Goal: Check status: Check status

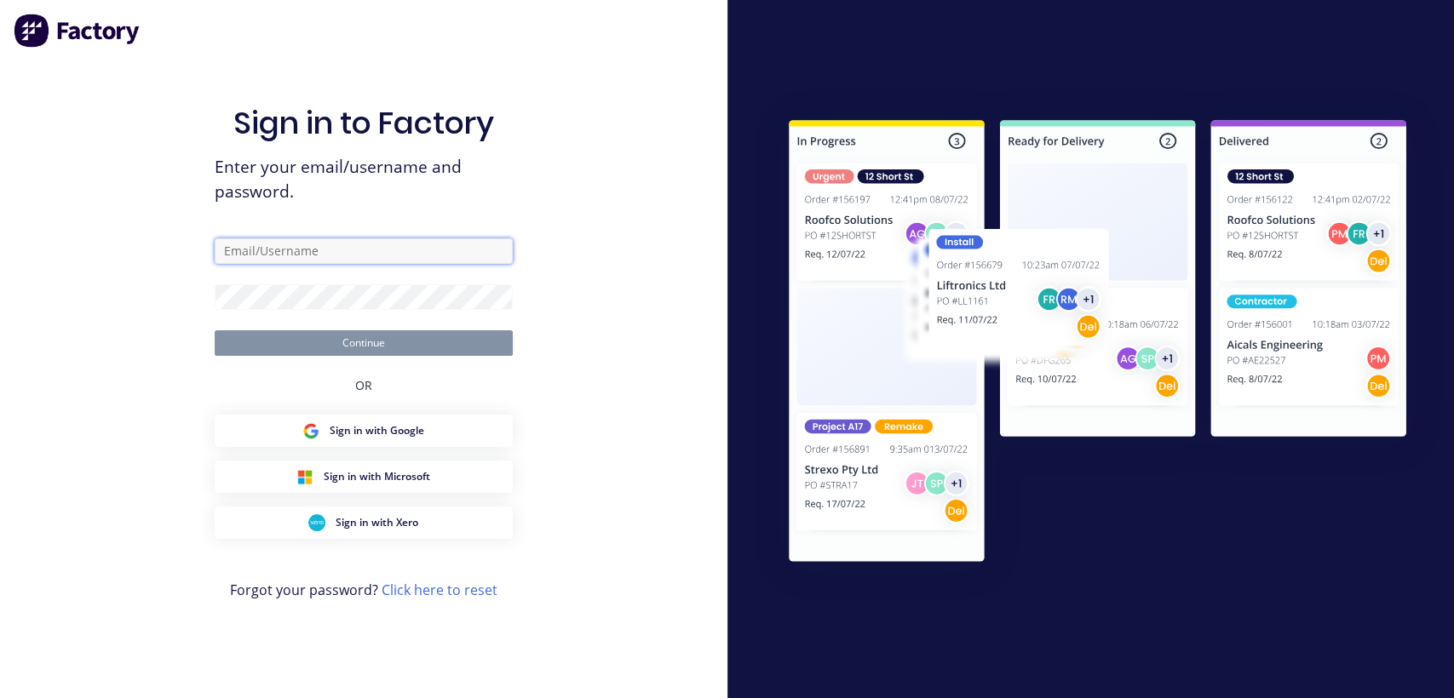
type input "[PERSON_NAME][EMAIL_ADDRESS][DOMAIN_NAME]"
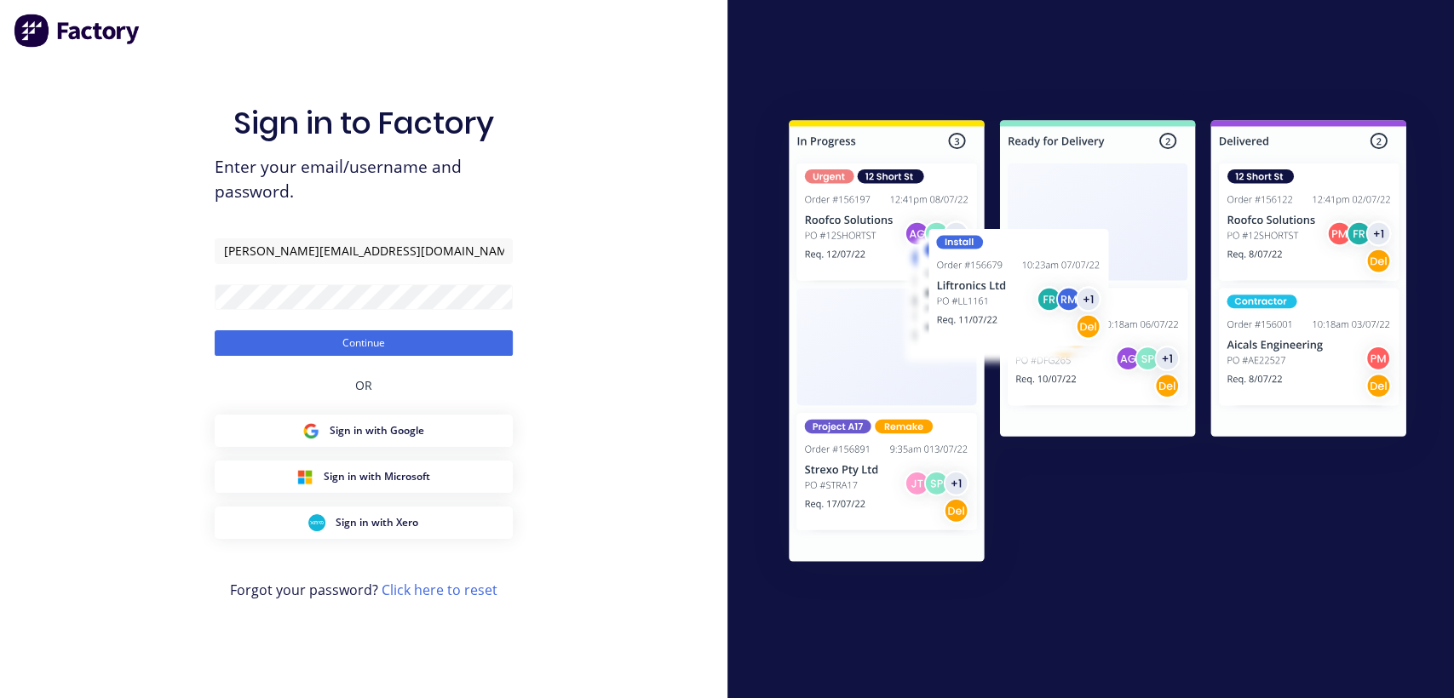
click at [602, 417] on div "Sign in to Factory Enter your email/username and password. [PERSON_NAME][EMAIL_…" at bounding box center [363, 349] width 727 height 698
click at [408, 343] on button "Continue" at bounding box center [364, 343] width 298 height 26
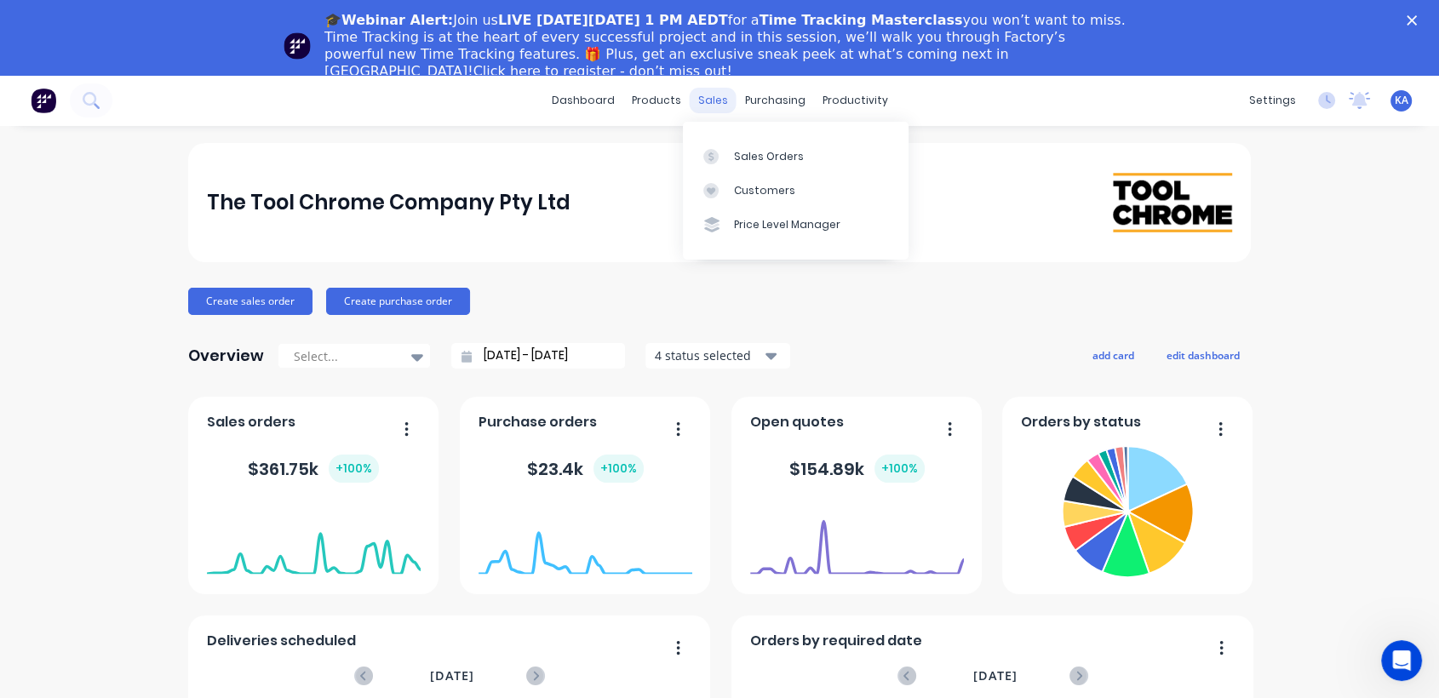
click at [717, 101] on div "sales" at bounding box center [713, 101] width 47 height 26
click at [748, 152] on div "Sales Orders" at bounding box center [769, 156] width 70 height 15
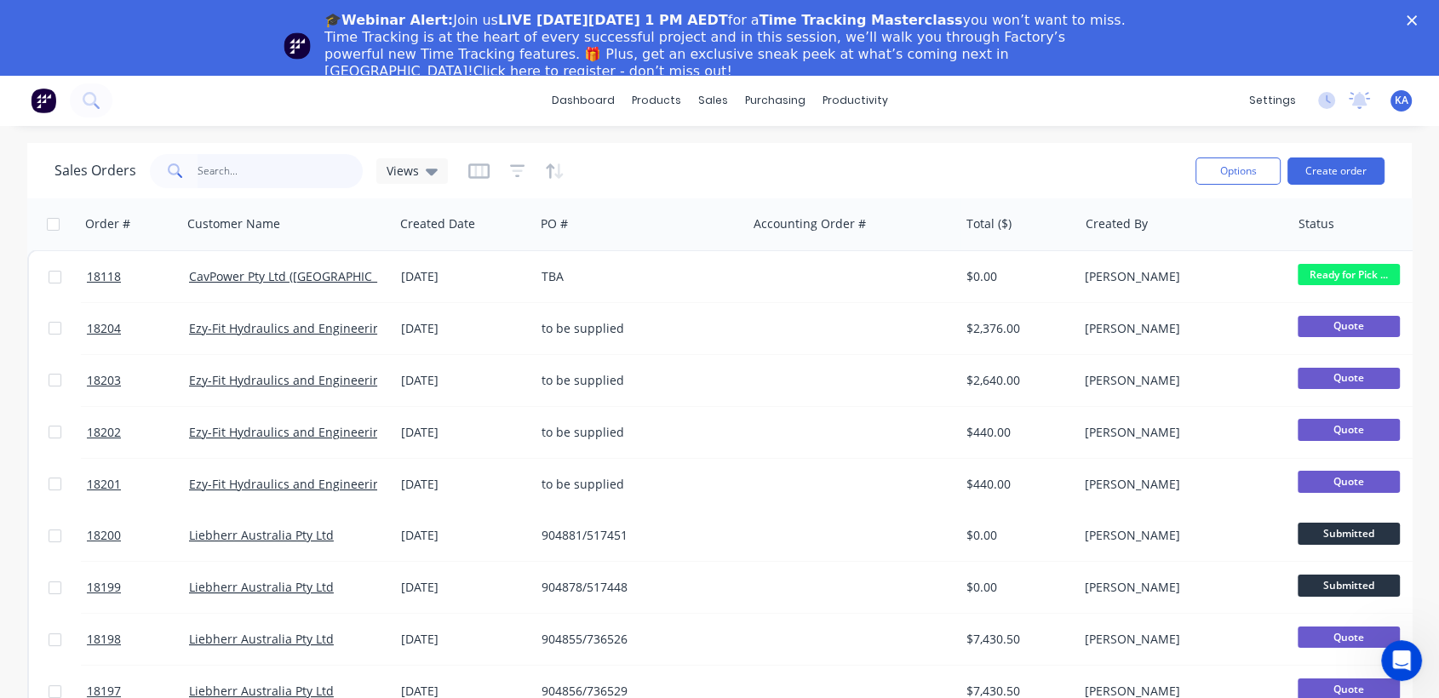
click at [265, 183] on input "text" at bounding box center [281, 171] width 166 height 34
type input "18176"
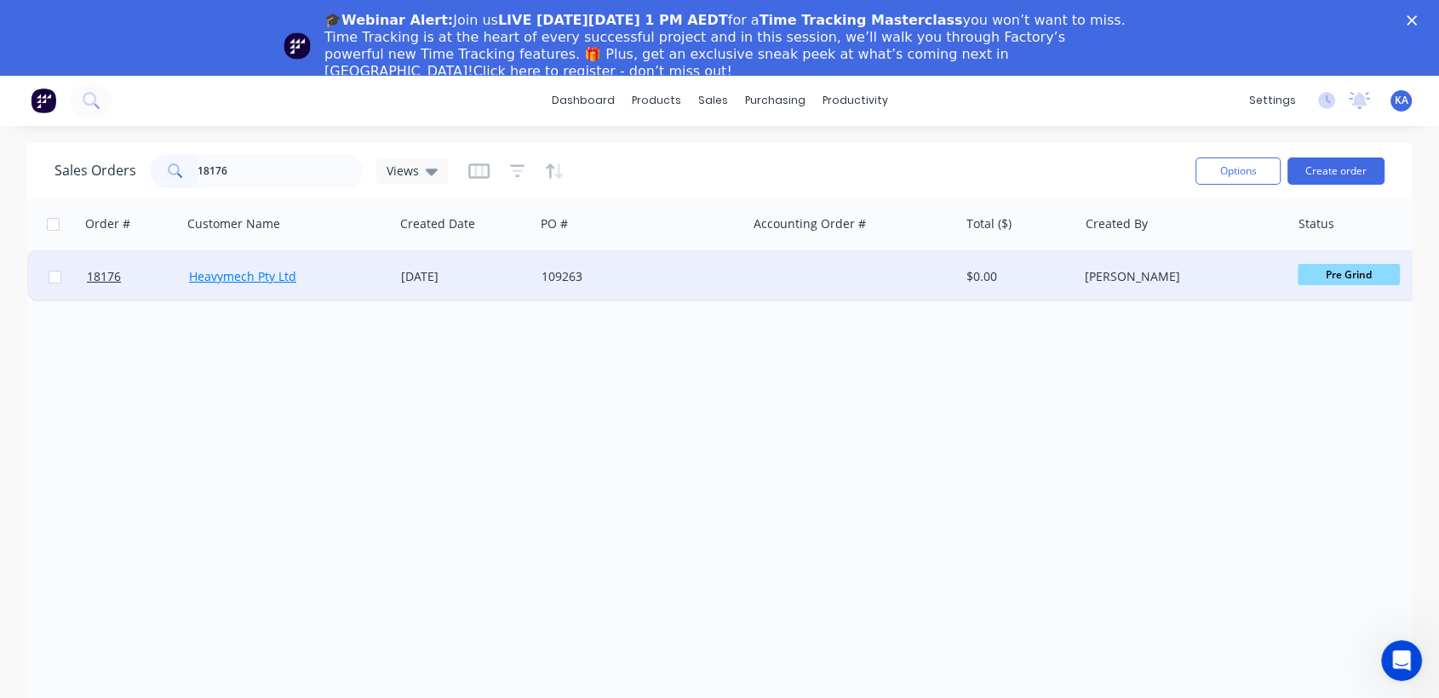
click at [253, 275] on link "Heavymech Pty Ltd" at bounding box center [242, 276] width 107 height 16
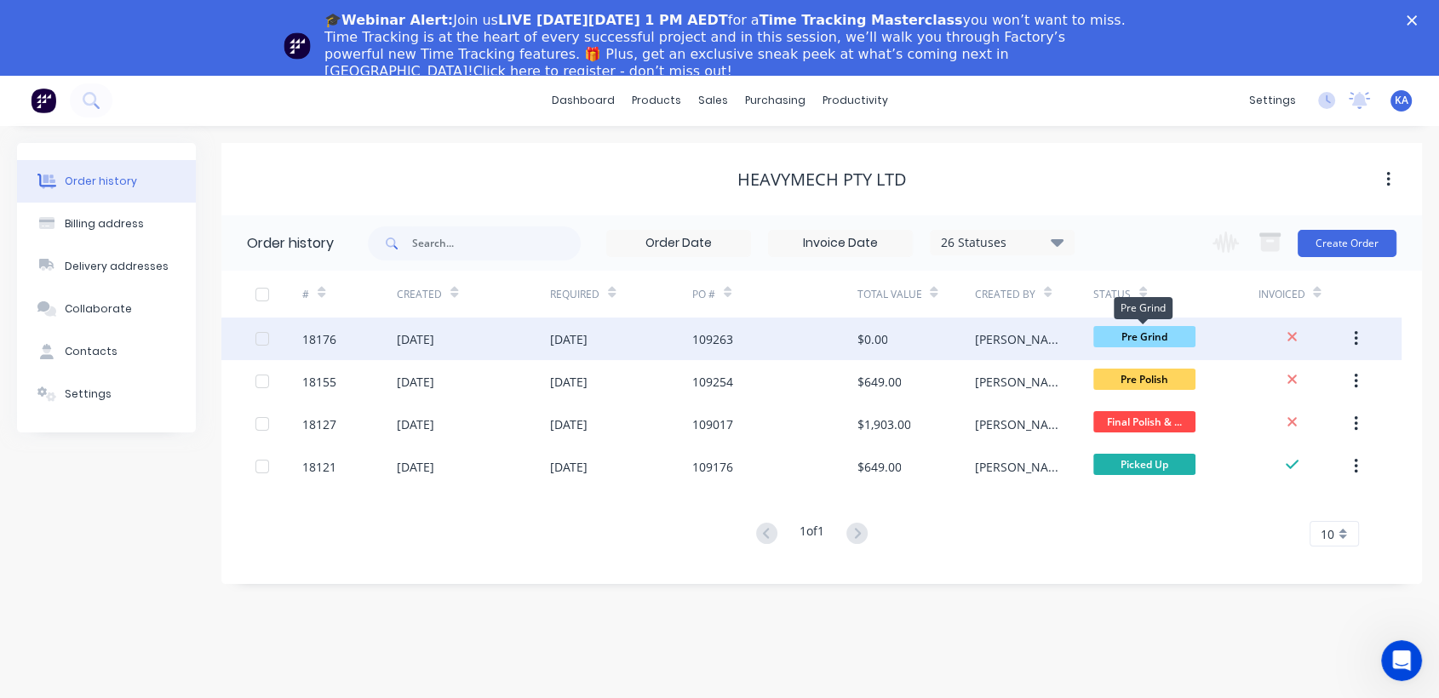
click at [1134, 336] on span "Pre Grind" at bounding box center [1145, 336] width 102 height 21
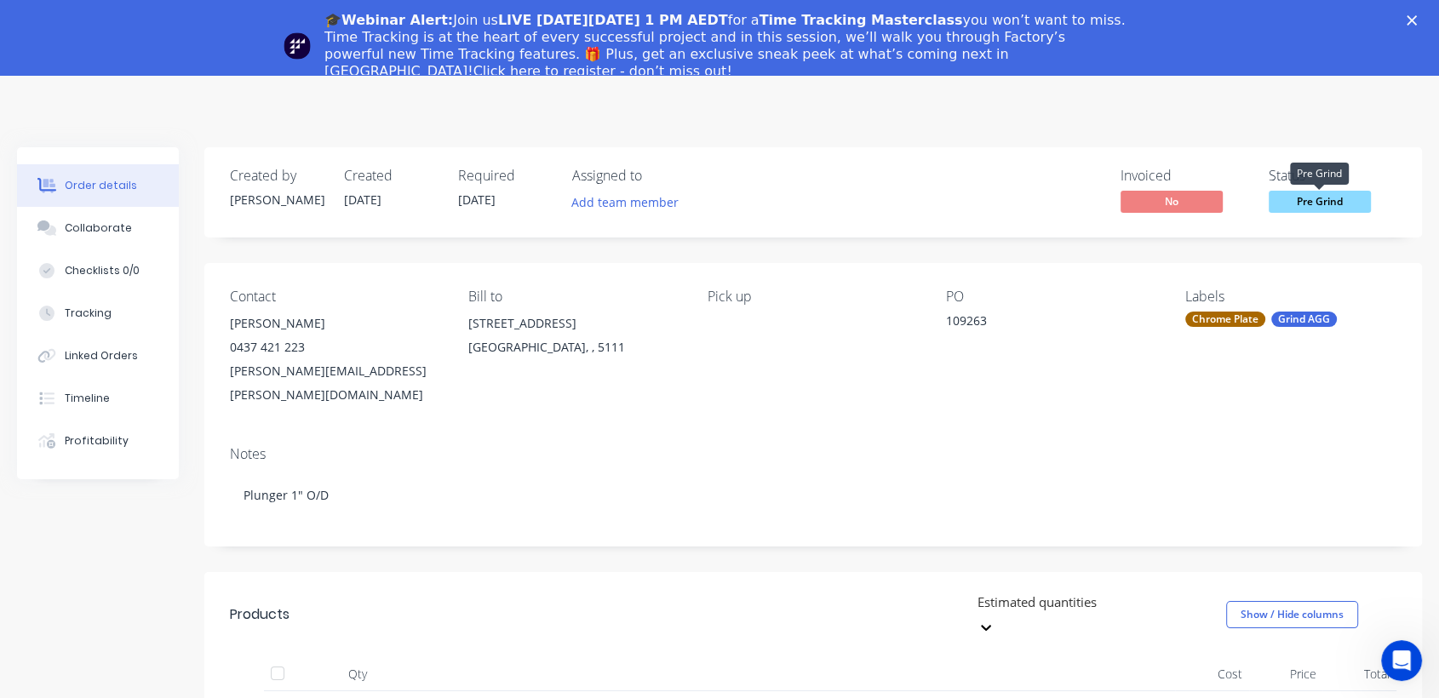
click at [1304, 198] on span "Pre Grind" at bounding box center [1320, 201] width 102 height 21
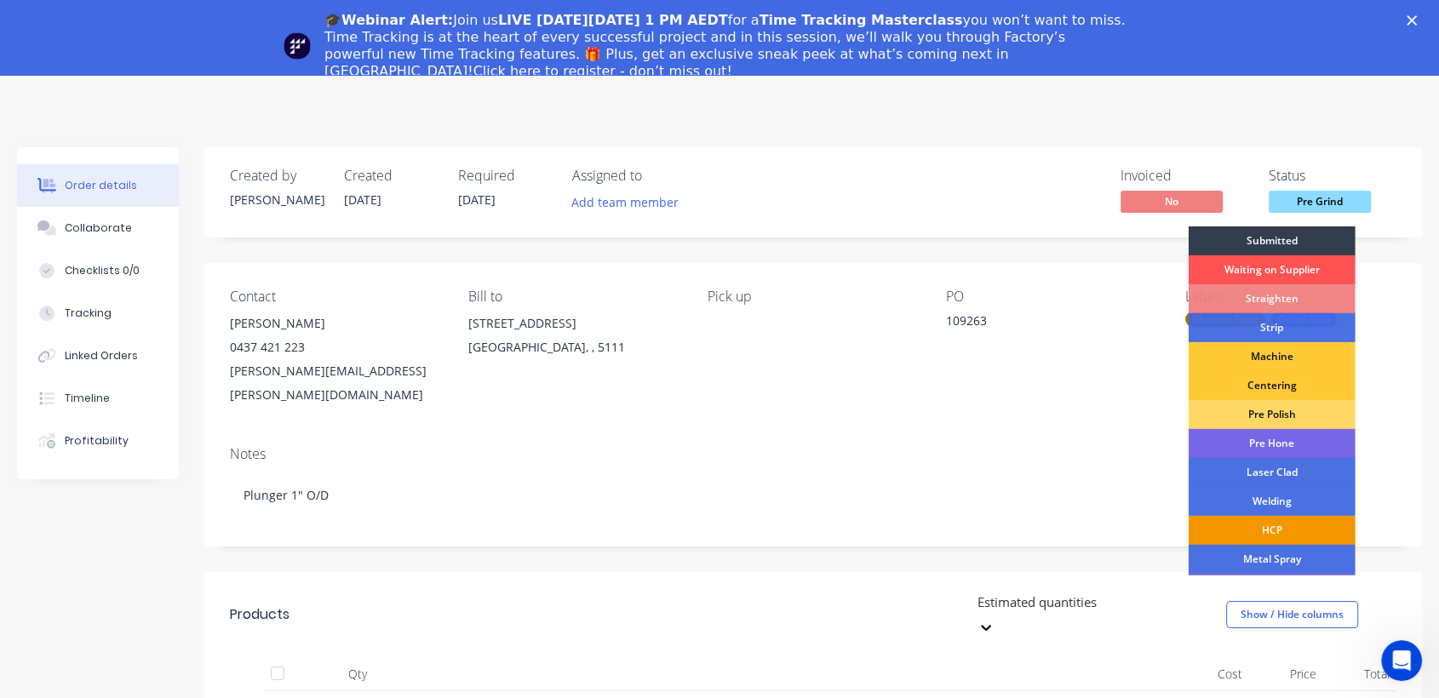
click at [1296, 520] on div "HCP" at bounding box center [1272, 530] width 167 height 29
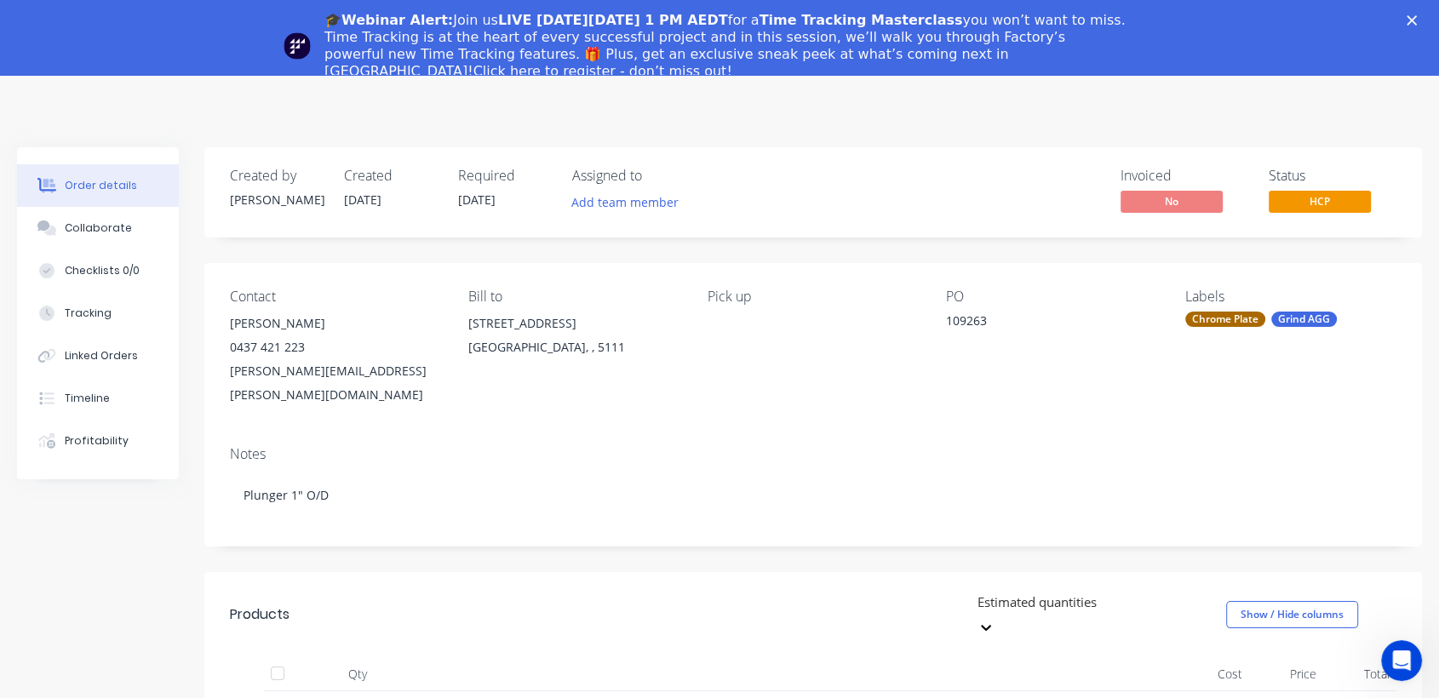
click at [1417, 16] on icon "Close" at bounding box center [1412, 20] width 10 height 10
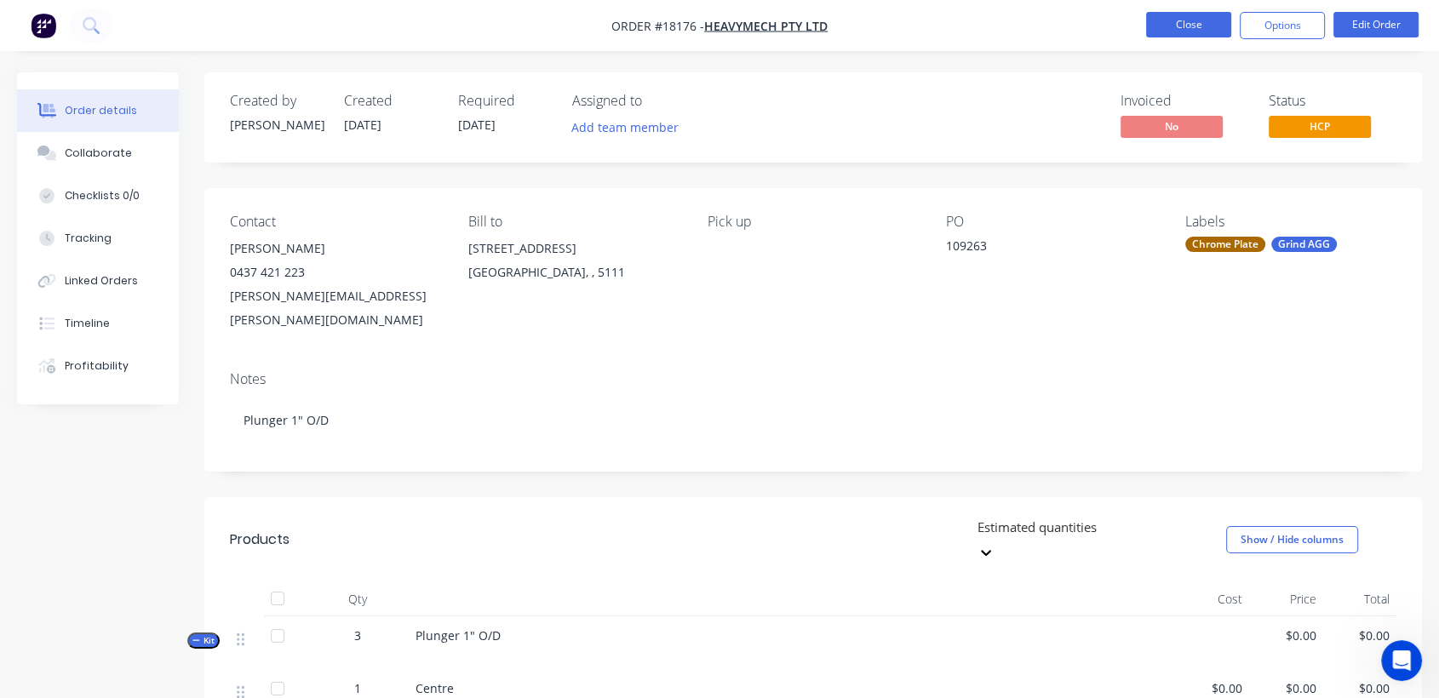
click at [1206, 28] on button "Close" at bounding box center [1188, 25] width 85 height 26
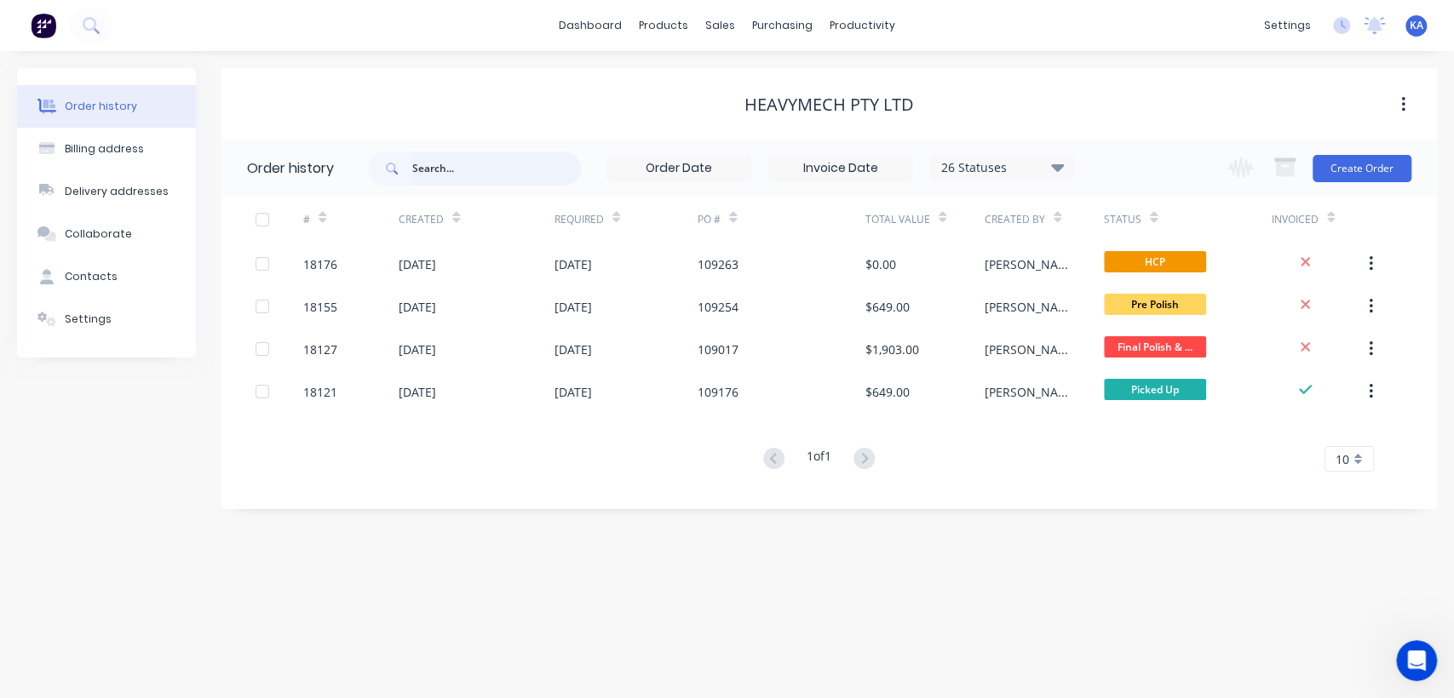
click at [440, 170] on input "text" at bounding box center [496, 169] width 169 height 34
type input "1"
click at [440, 170] on input "1" at bounding box center [496, 169] width 169 height 34
type input "181"
click at [440, 170] on input "181" at bounding box center [496, 169] width 169 height 34
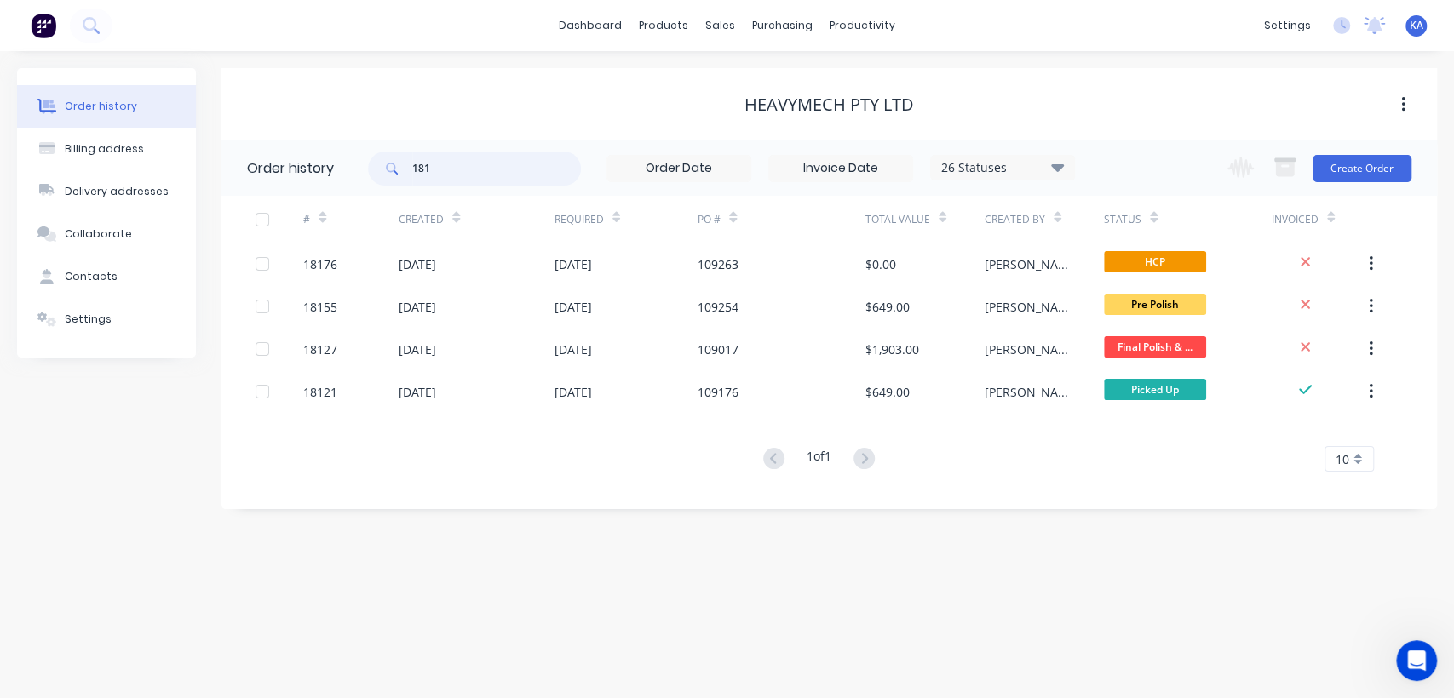
type input "1810"
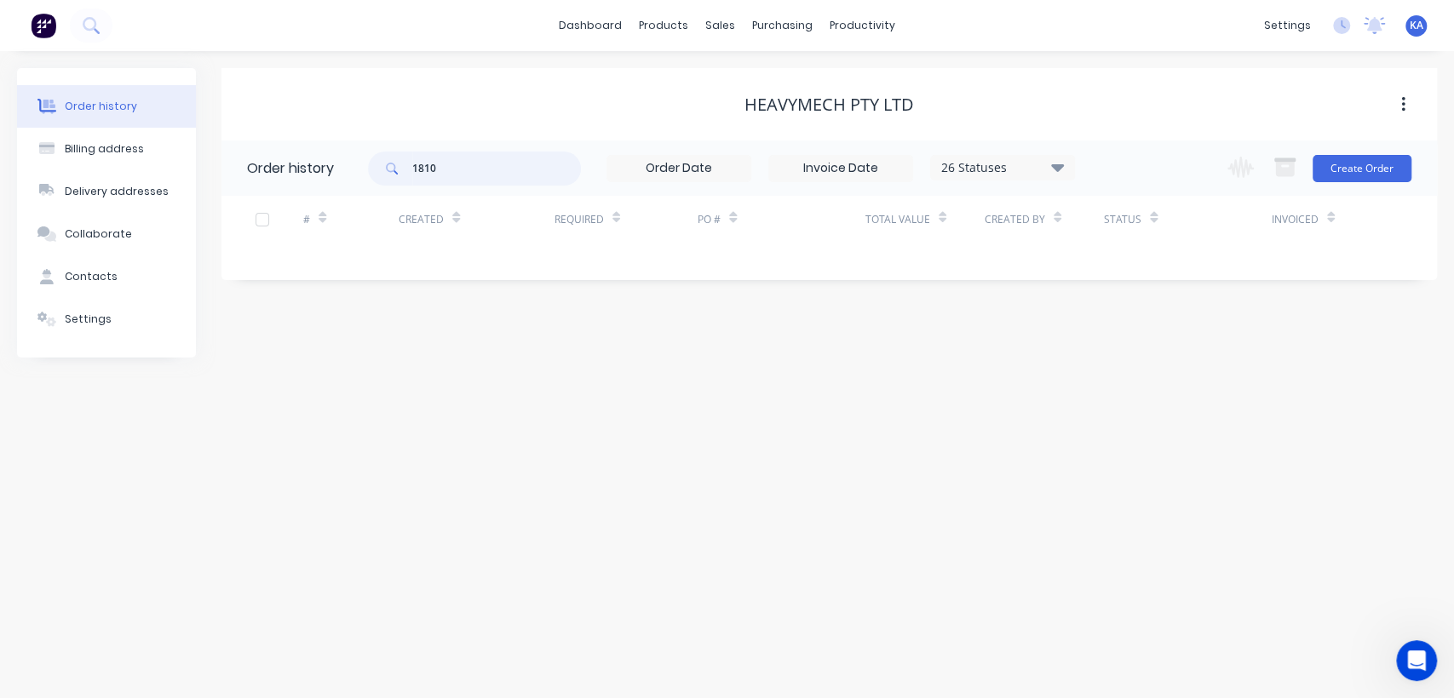
drag, startPoint x: 440, startPoint y: 170, endPoint x: 293, endPoint y: 192, distance: 149.0
click at [293, 192] on header "Order history 1810 26 Statuses Invoice Status Invoiced Not Invoiced Partial Ord…" at bounding box center [828, 168] width 1215 height 55
type input "18012"
click at [721, 30] on div "sales" at bounding box center [720, 26] width 47 height 26
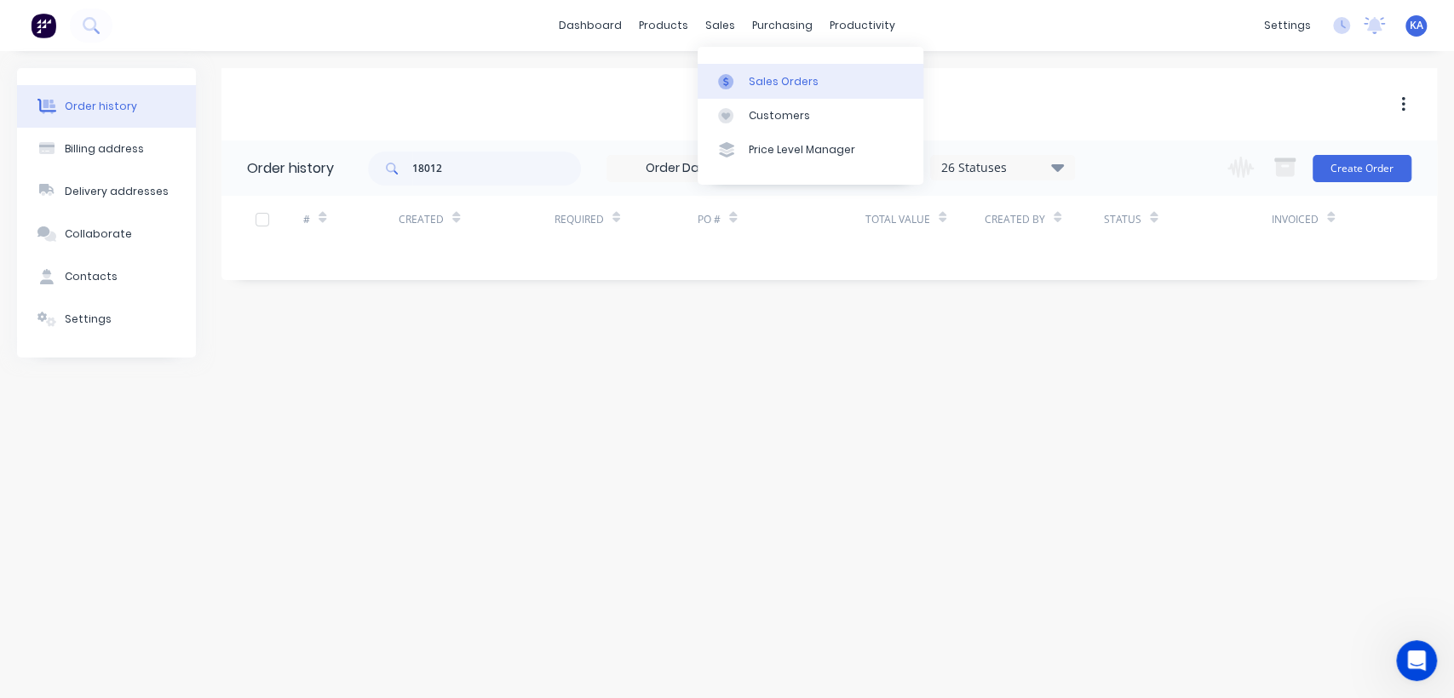
click at [761, 77] on div "Sales Orders" at bounding box center [784, 81] width 70 height 15
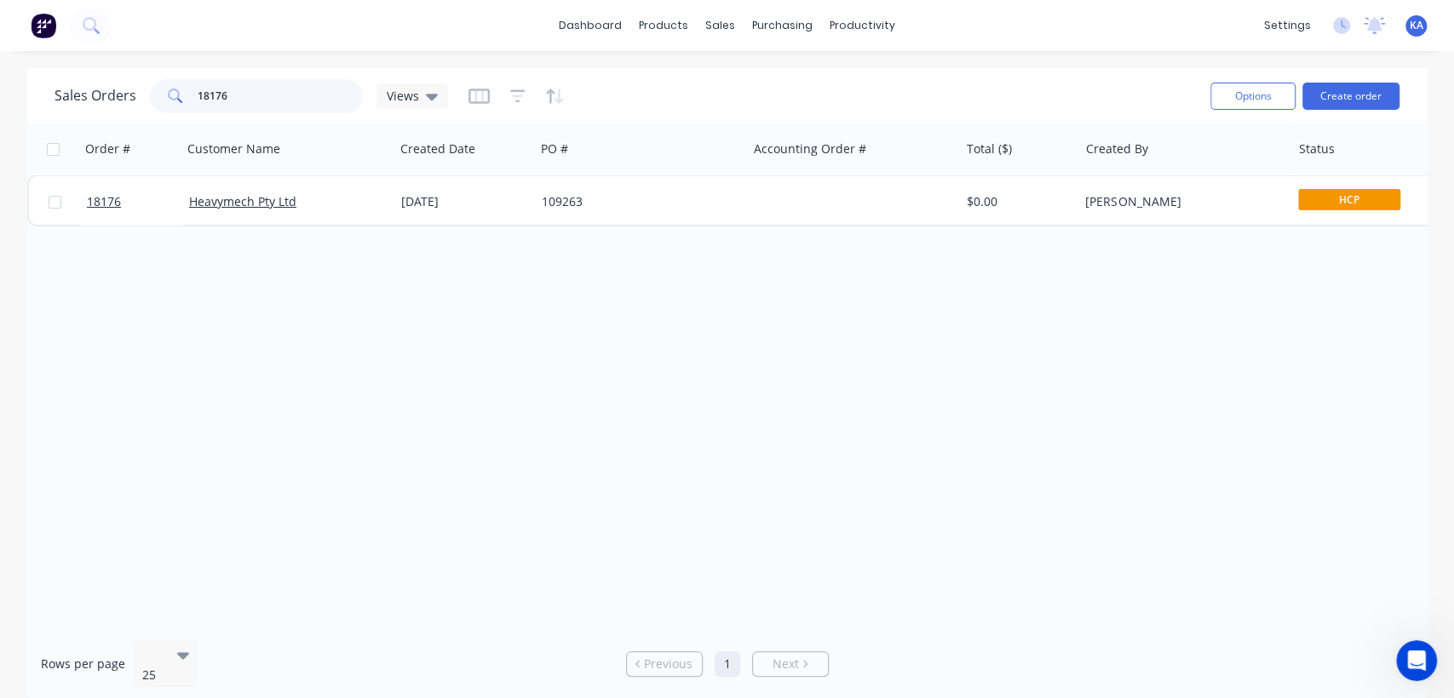
click at [232, 103] on input "18176" at bounding box center [281, 96] width 166 height 34
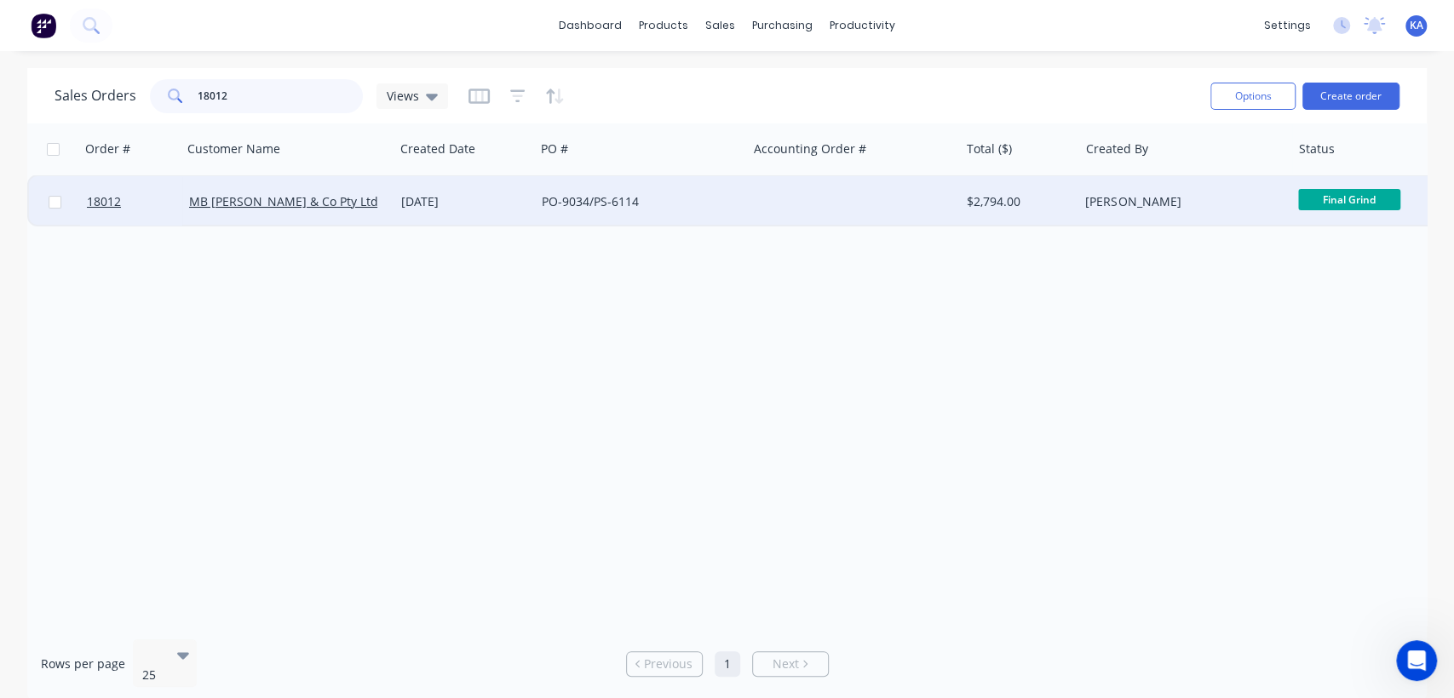
type input "18012"
click at [1327, 191] on span "Final Grind" at bounding box center [1349, 199] width 102 height 21
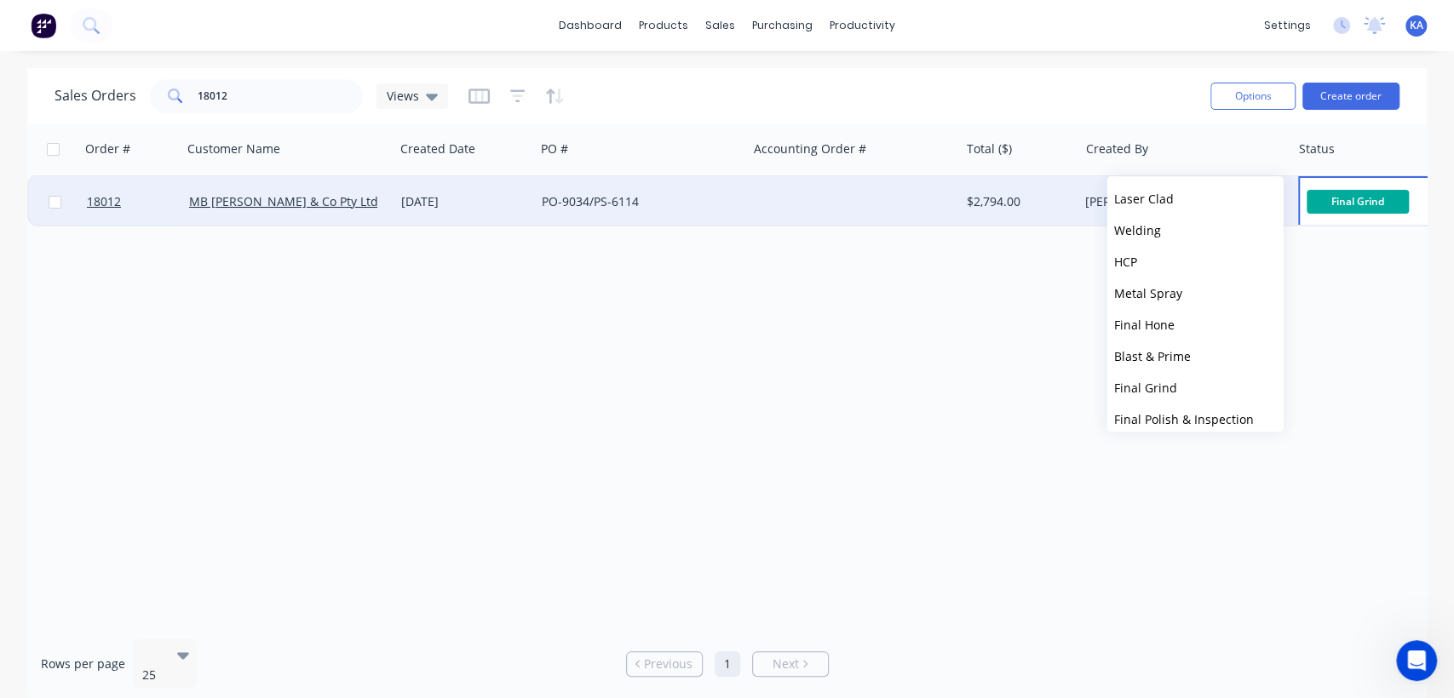
scroll to position [378, 0]
click at [1208, 313] on button "Final Polish & Inspection" at bounding box center [1195, 325] width 176 height 32
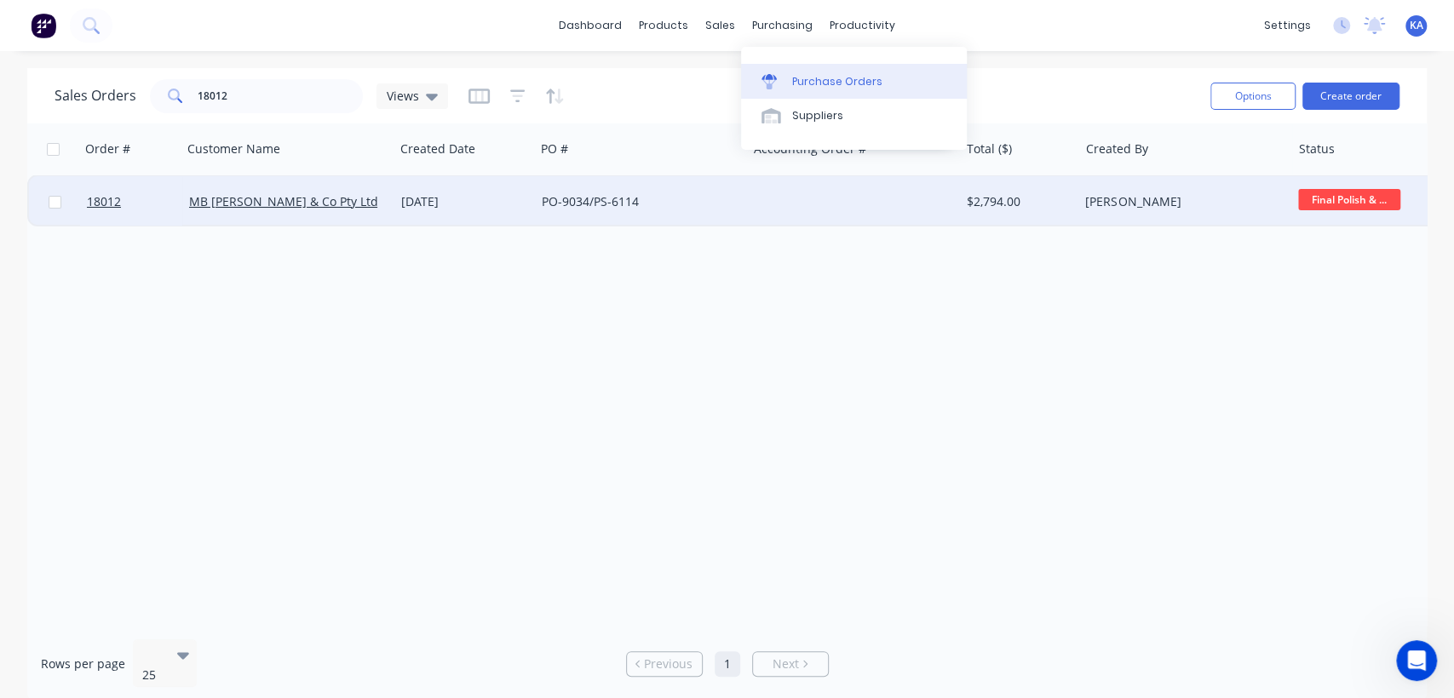
click at [824, 78] on div "Purchase Orders" at bounding box center [837, 81] width 90 height 15
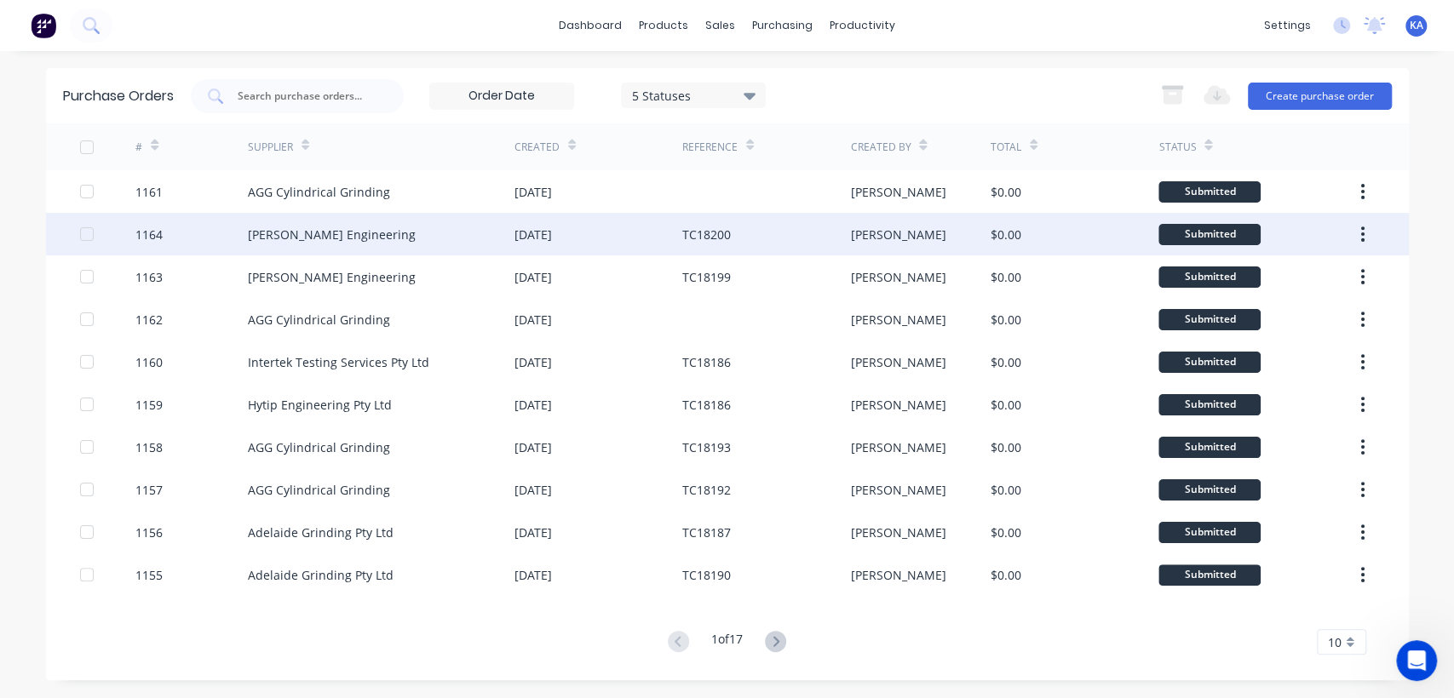
click at [416, 234] on div "[PERSON_NAME] Engineering" at bounding box center [381, 234] width 267 height 43
